Goal: Find contact information: Find contact information

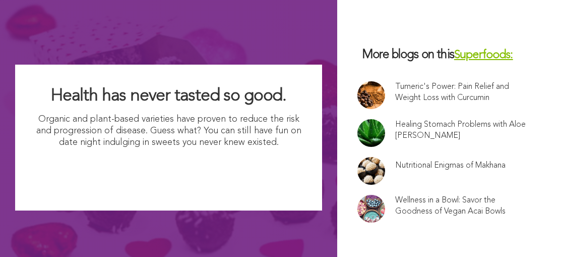
scroll to position [6885, 0]
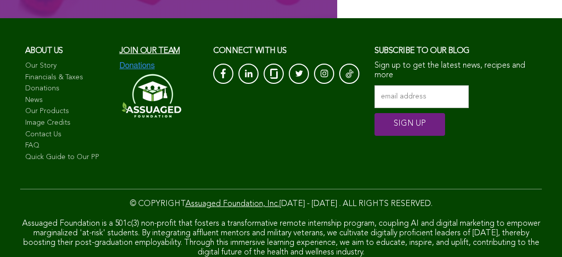
click at [62, 130] on link "Contact Us" at bounding box center [67, 135] width 84 height 10
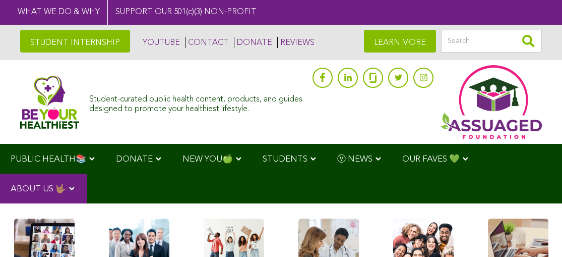
click at [47, 98] on img at bounding box center [49, 101] width 59 height 53
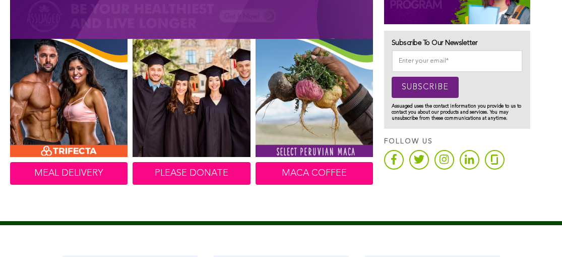
scroll to position [683, 0]
